Goal: Task Accomplishment & Management: Use online tool/utility

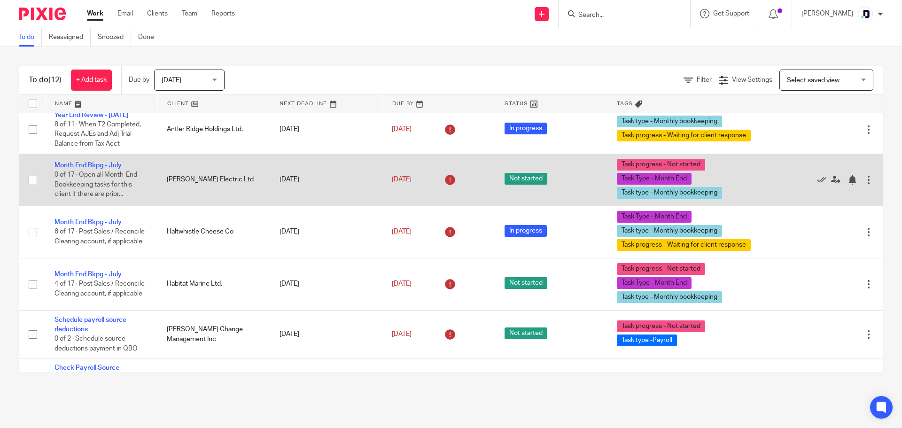
scroll to position [141, 0]
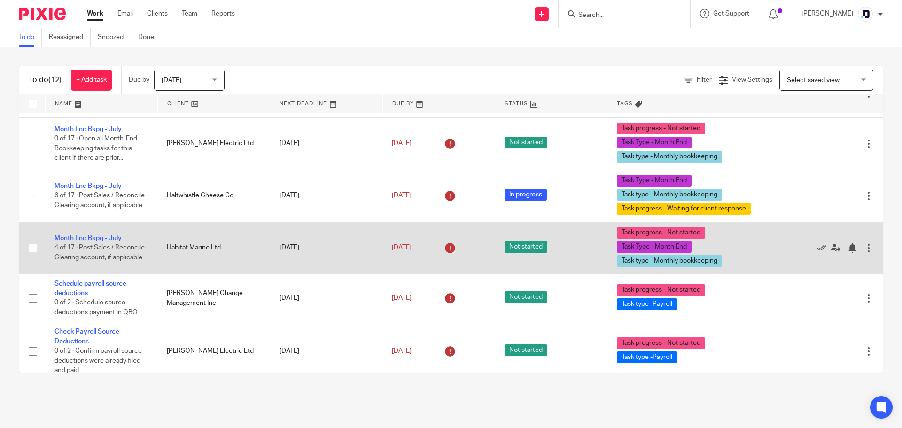
click at [98, 242] on link "Month End Bkpg - July" at bounding box center [88, 238] width 67 height 7
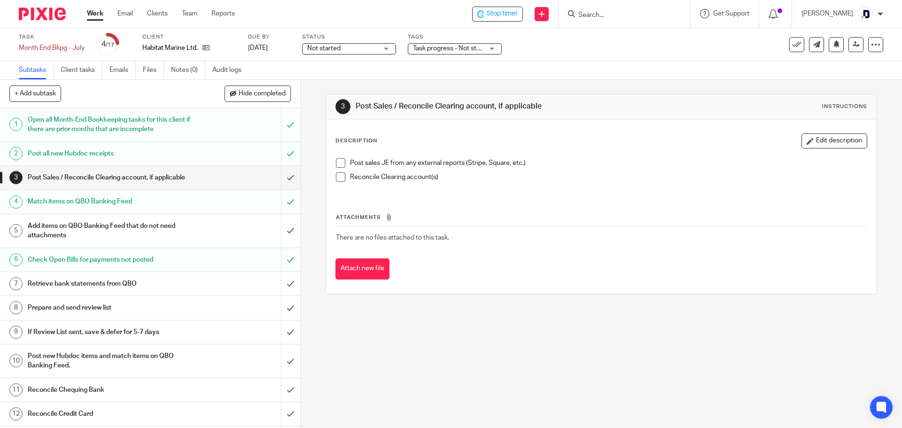
click at [104, 315] on h1 "Prepare and send review list" at bounding box center [109, 308] width 163 height 14
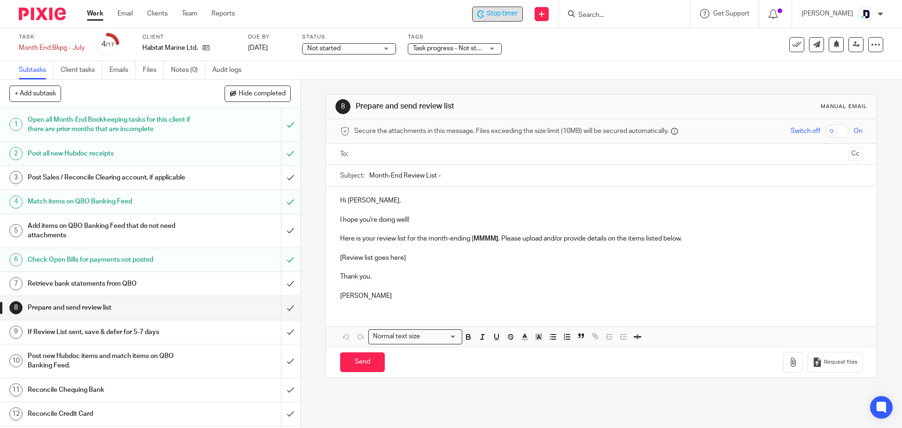
click at [487, 16] on span "Stop timer" at bounding box center [502, 14] width 31 height 10
click at [281, 290] on input "submit" at bounding box center [150, 284] width 300 height 24
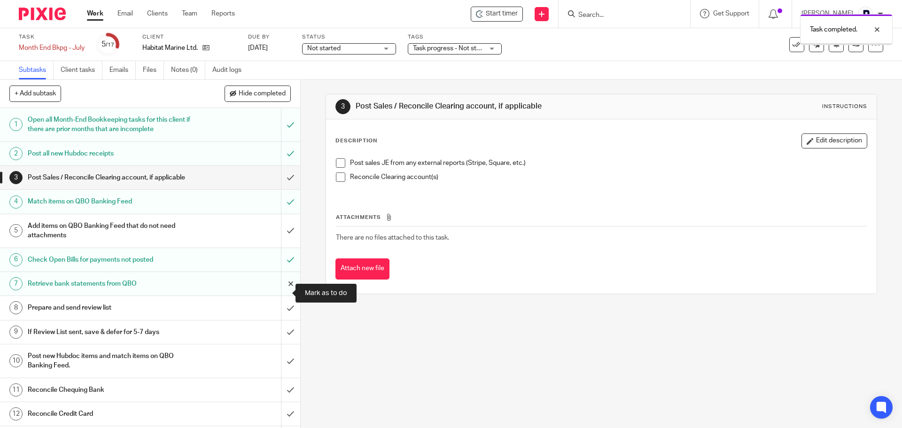
click at [287, 293] on input "submit" at bounding box center [150, 284] width 300 height 24
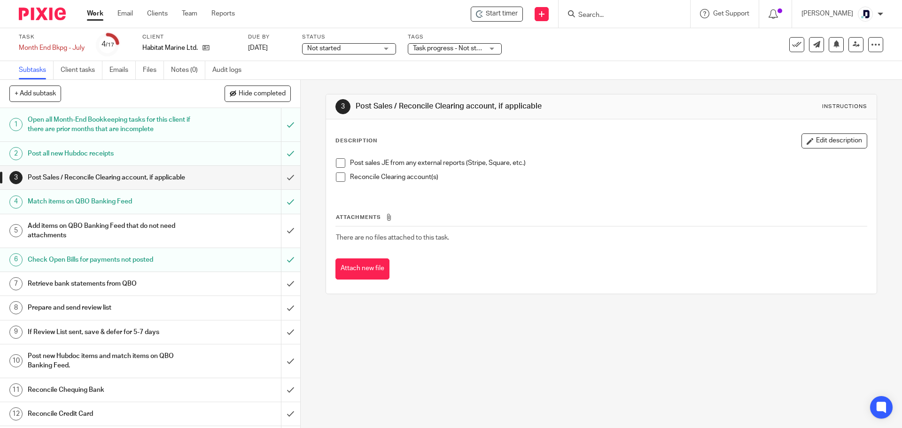
click at [100, 14] on link "Work" at bounding box center [95, 13] width 16 height 9
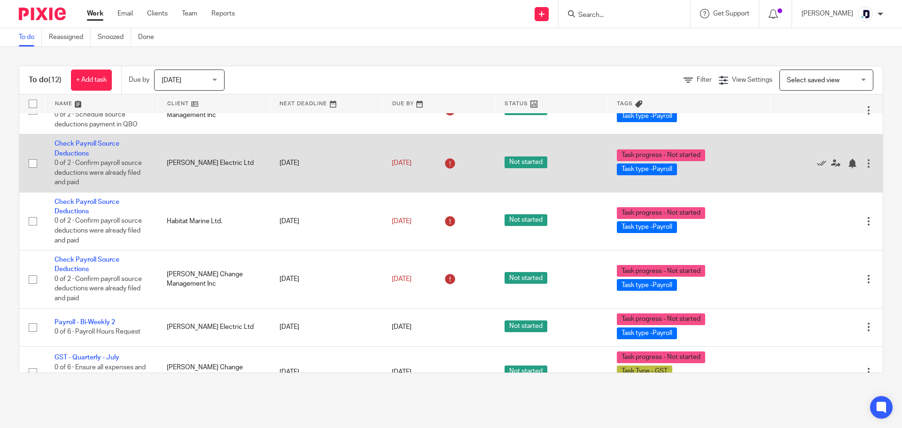
scroll to position [374, 0]
